Goal: Navigation & Orientation: Find specific page/section

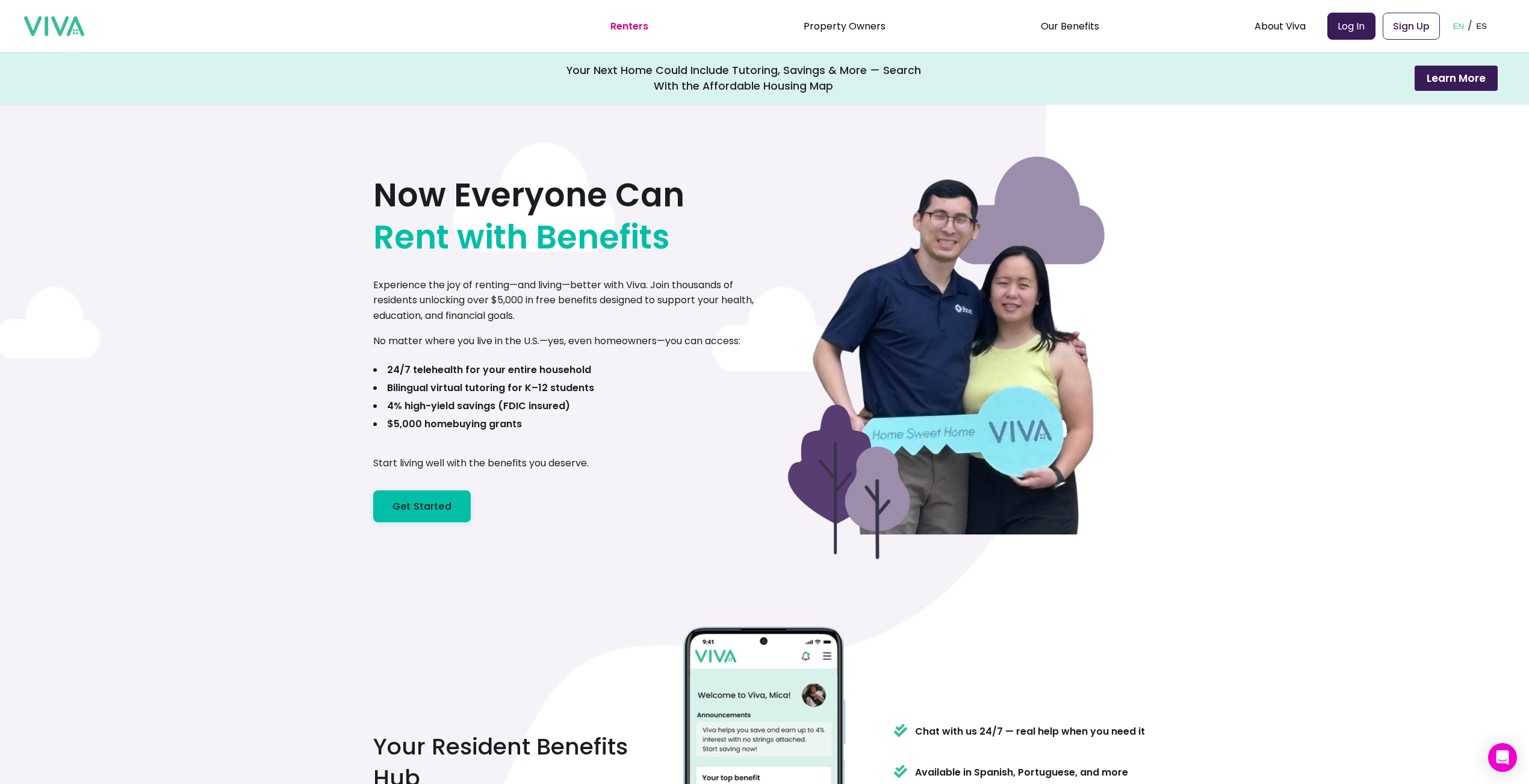
click at [637, 19] on li "Renters" at bounding box center [629, 26] width 38 height 15
click at [635, 28] on link "Renters" at bounding box center [629, 26] width 38 height 14
click at [844, 26] on link "Property Owners" at bounding box center [844, 26] width 82 height 14
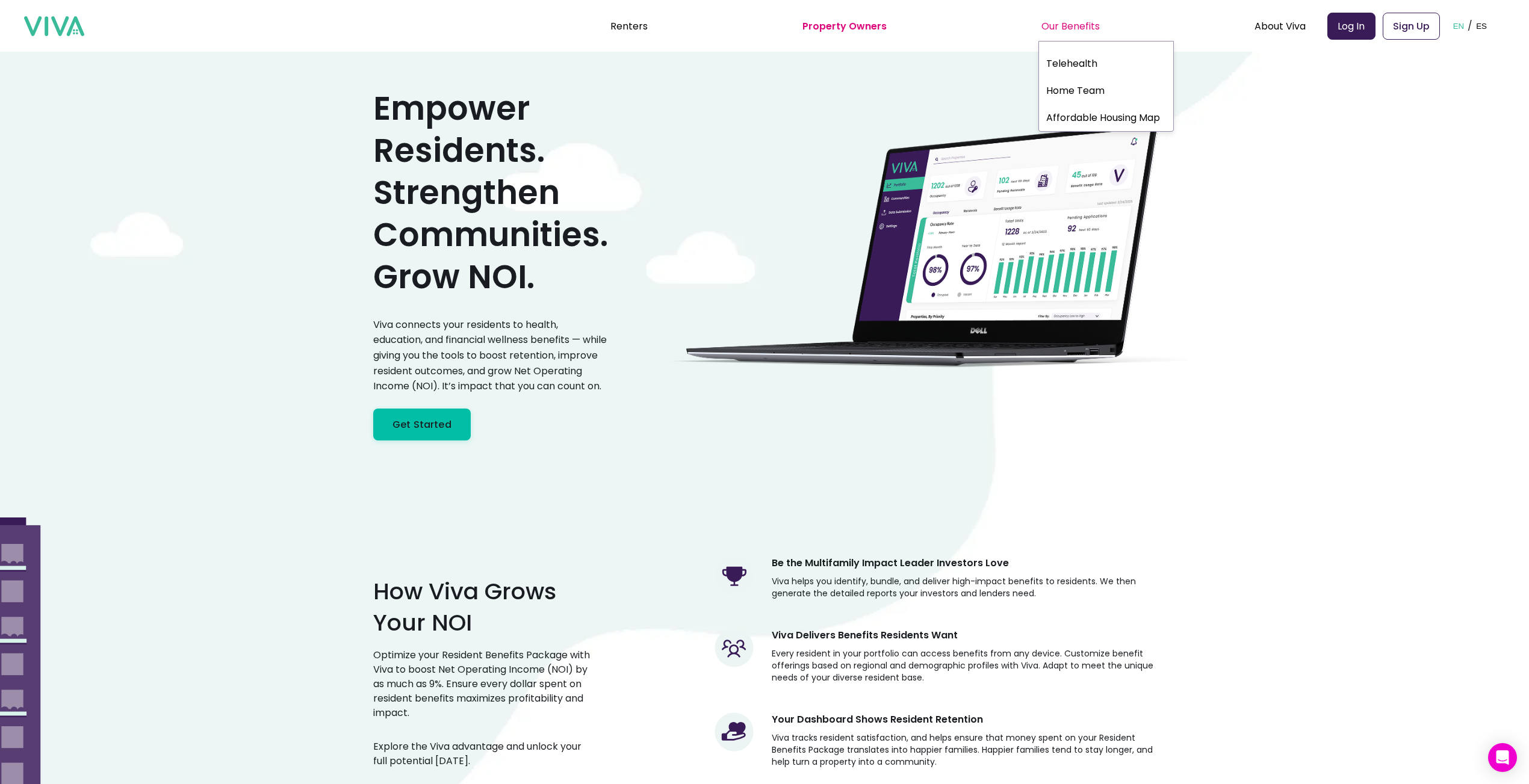
click at [1066, 20] on div "Our Benefits" at bounding box center [1070, 25] width 59 height 30
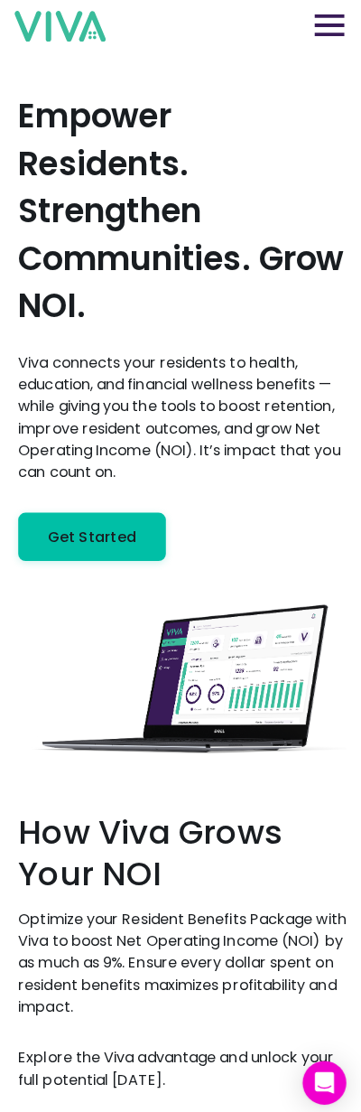
click at [339, 29] on img at bounding box center [327, 25] width 30 height 23
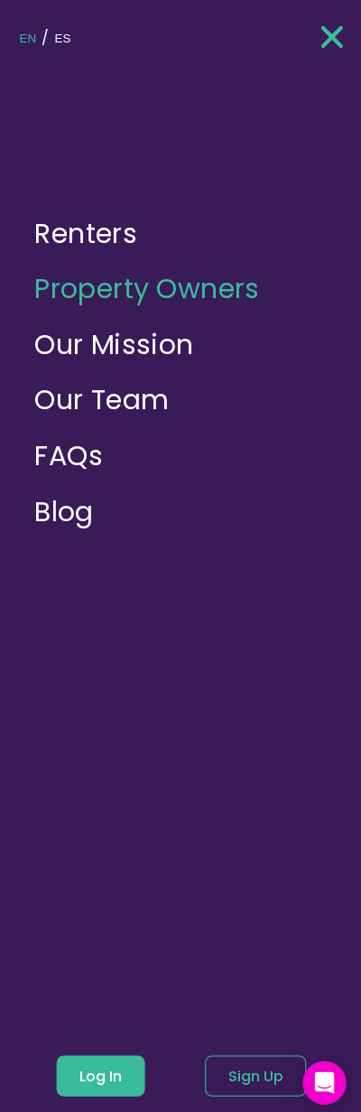
click at [331, 35] on img at bounding box center [329, 36] width 23 height 27
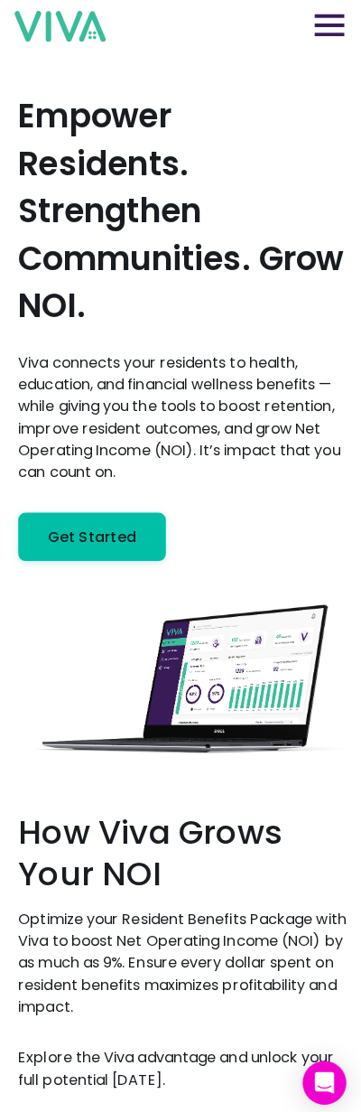
click at [331, 35] on img at bounding box center [327, 25] width 30 height 23
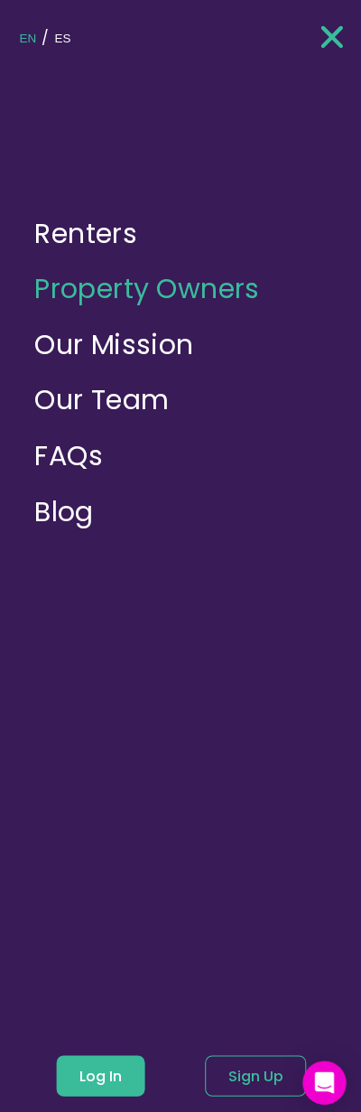
click at [90, 240] on link "Renters" at bounding box center [84, 230] width 101 height 39
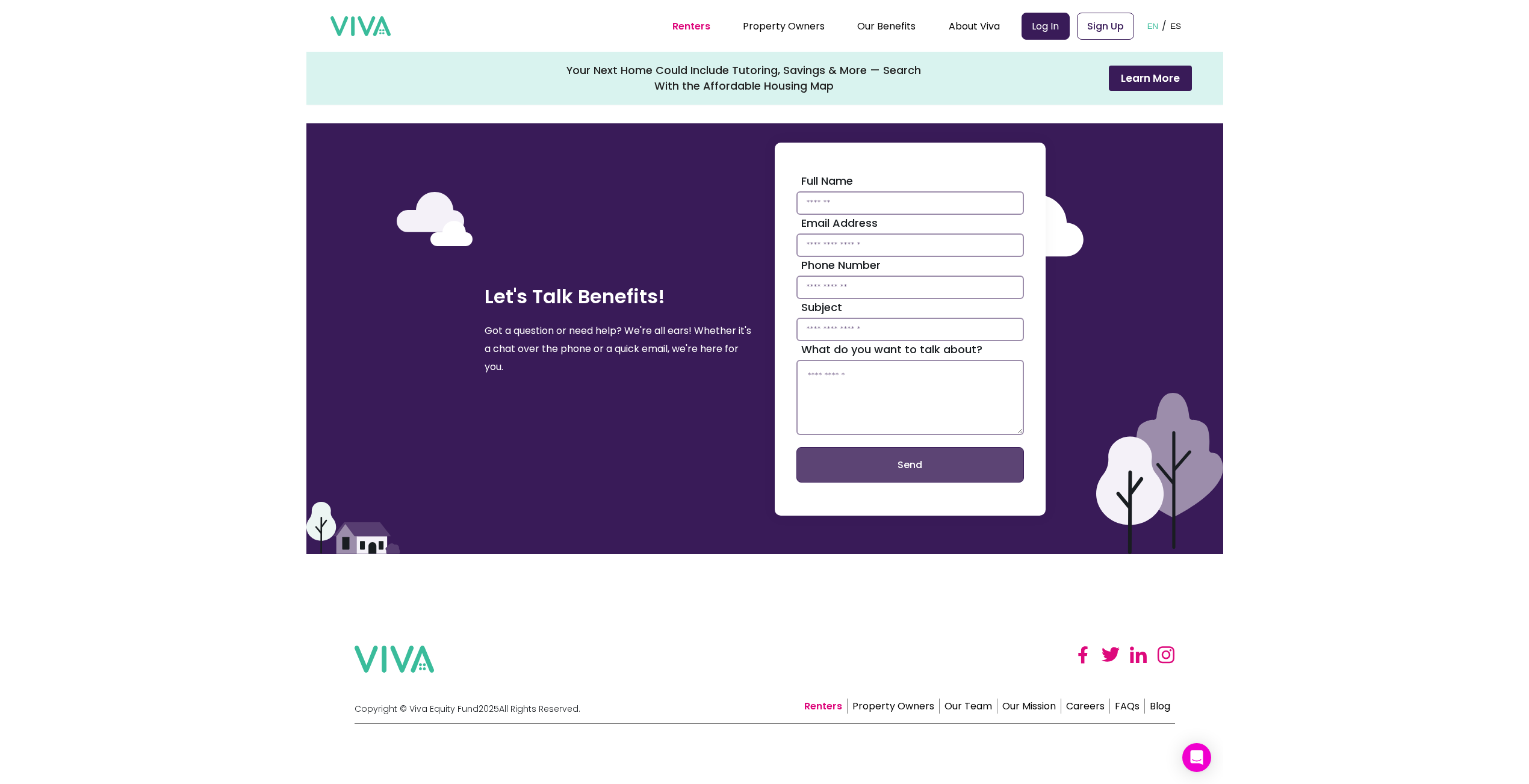
scroll to position [2573, 0]
